Goal: Task Accomplishment & Management: Use online tool/utility

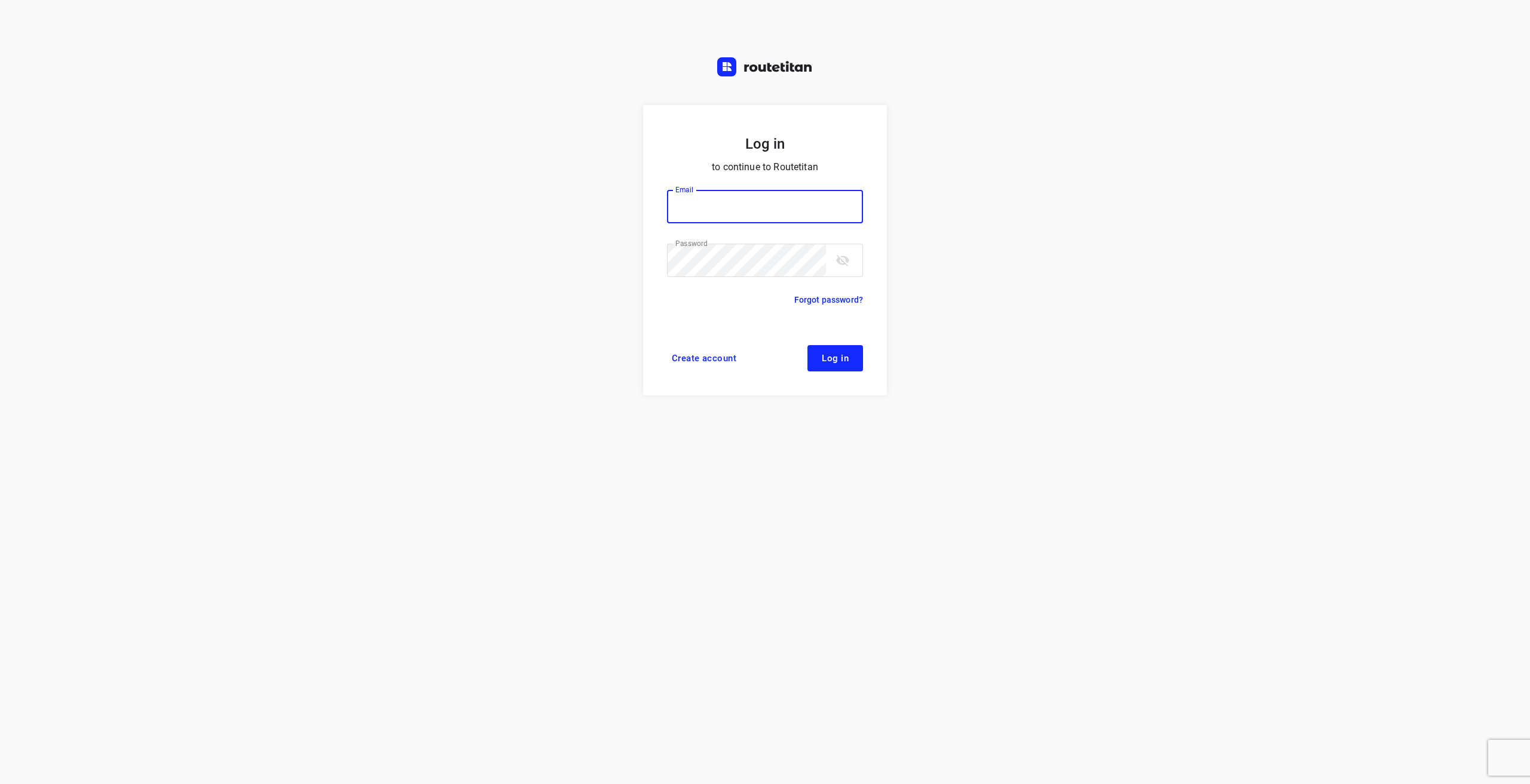
type input "[EMAIL_ADDRESS][DOMAIN_NAME]"
click at [842, 364] on button "Log in" at bounding box center [834, 358] width 56 height 26
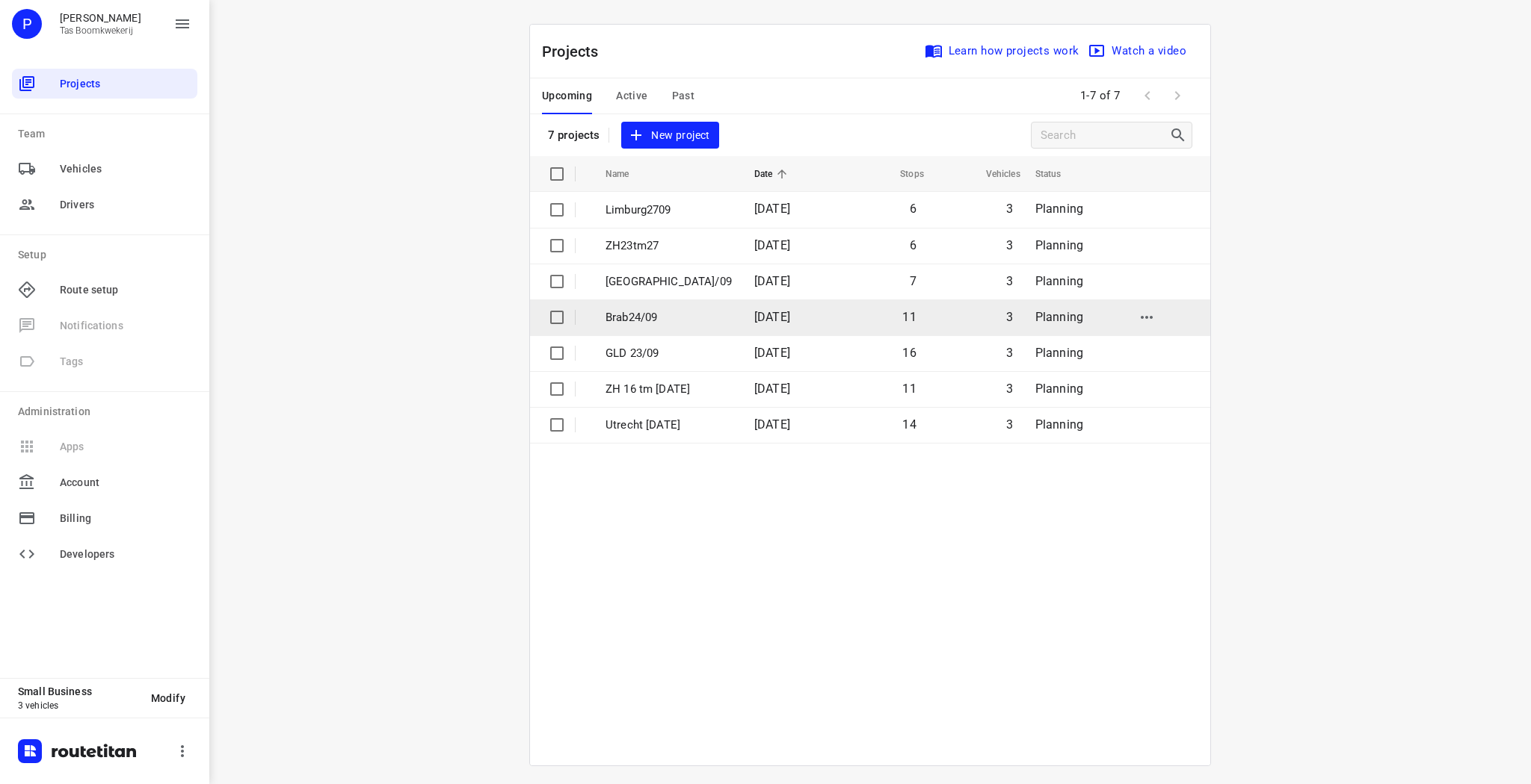
click at [671, 319] on p "Brab24/09" at bounding box center [668, 317] width 126 height 17
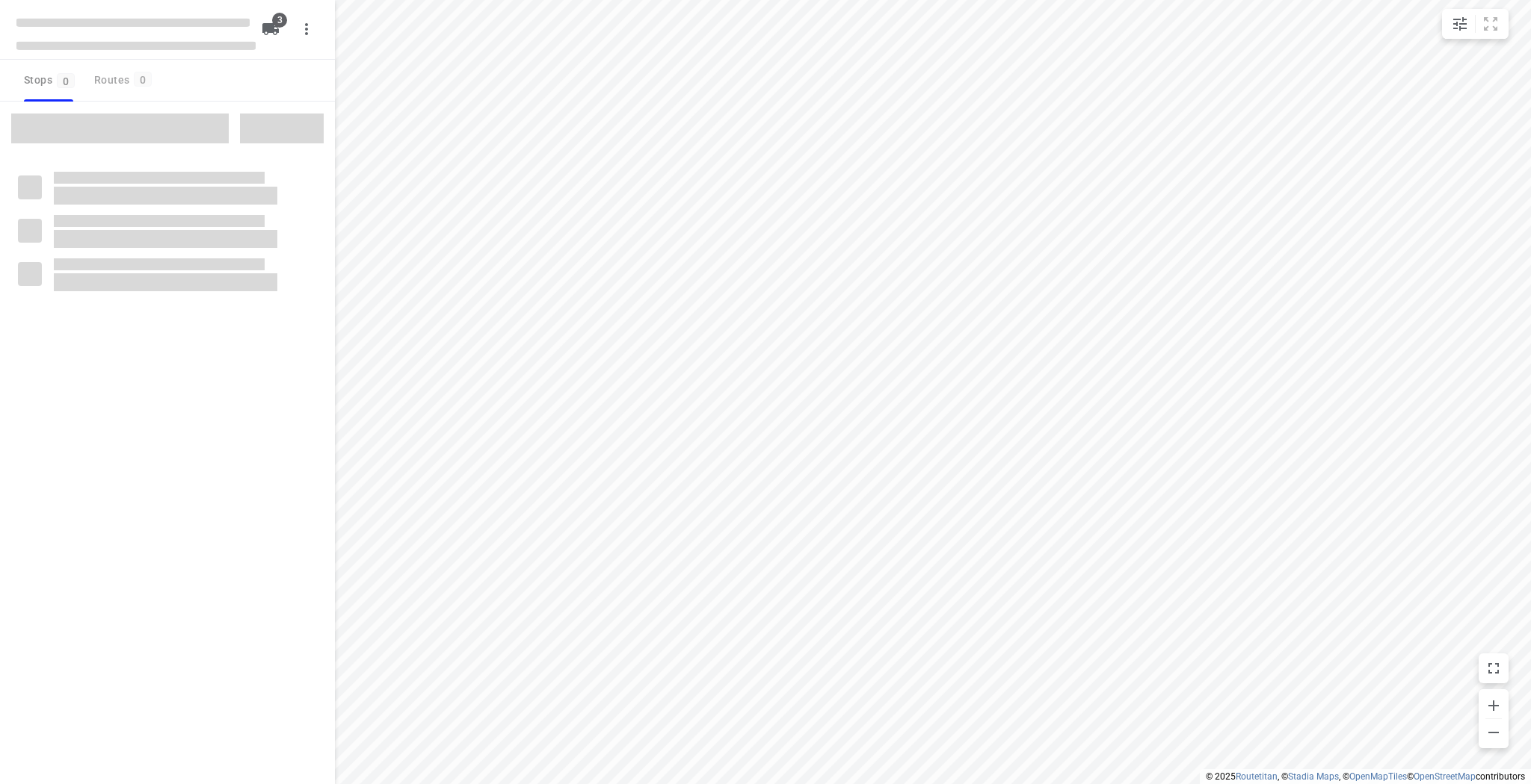
type input "distance"
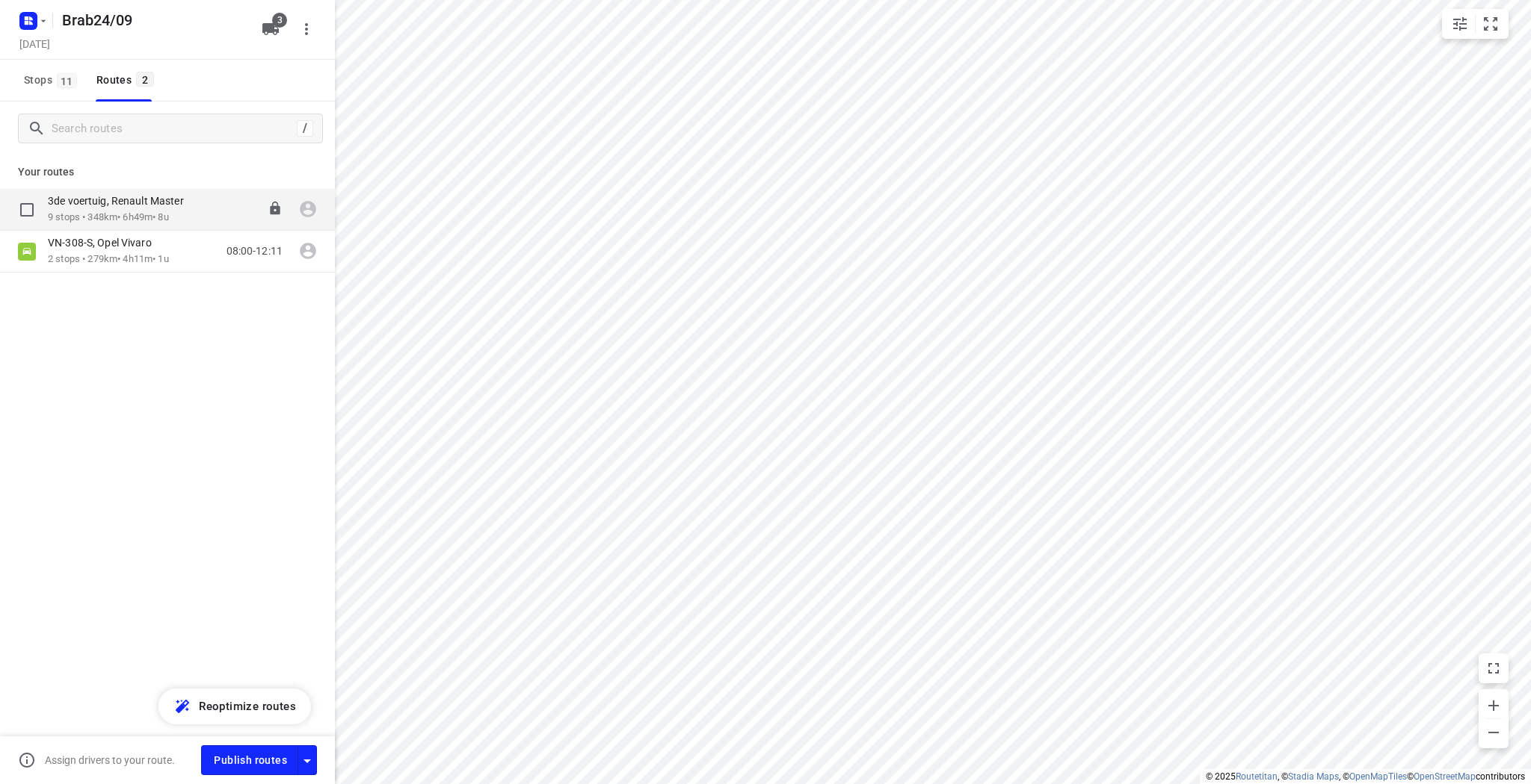
click at [140, 209] on div "3de voertuig, Renault Master" at bounding box center [123, 202] width 151 height 17
